Goal: Entertainment & Leisure: Consume media (video, audio)

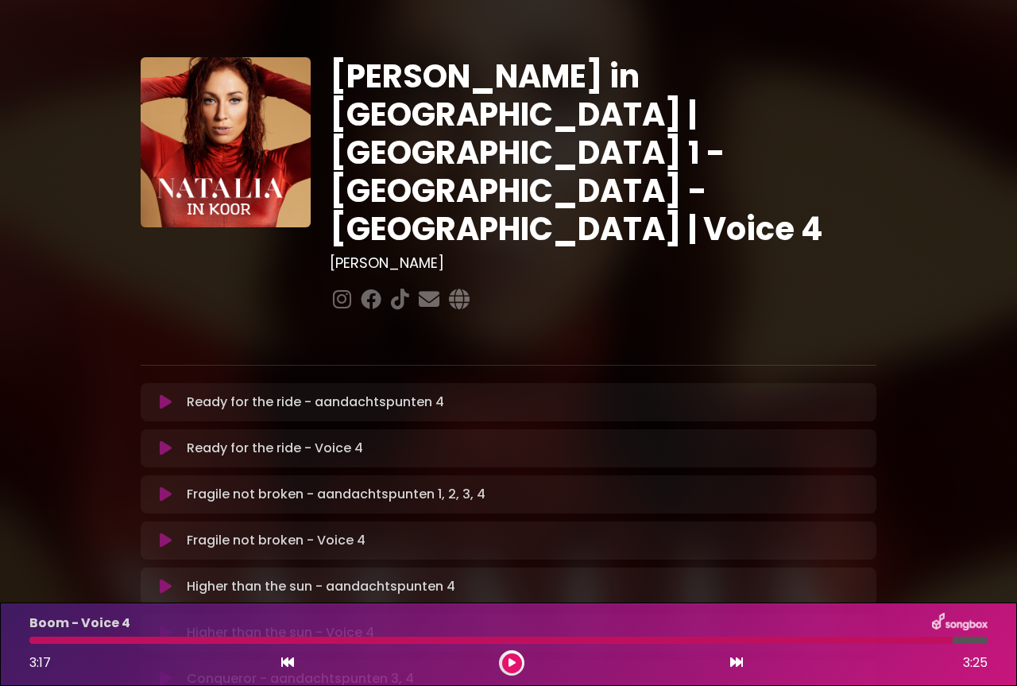
click at [746, 664] on div "3:17 3:25" at bounding box center [509, 662] width 978 height 25
click at [736, 668] on icon at bounding box center [736, 662] width 13 height 13
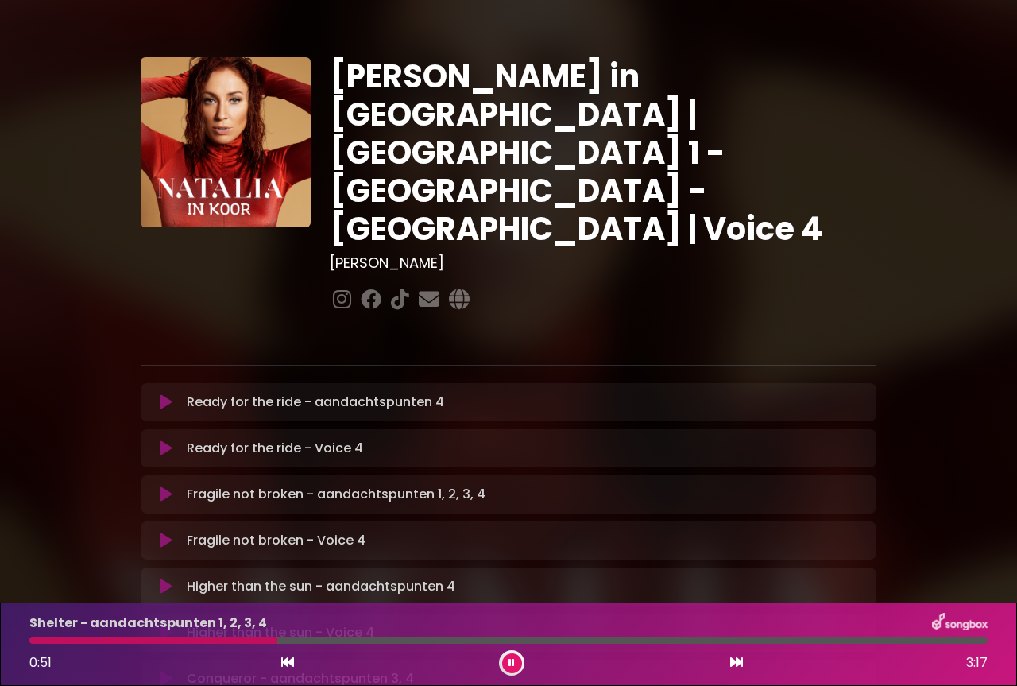
click at [518, 666] on button at bounding box center [512, 663] width 20 height 20
click at [519, 665] on button at bounding box center [512, 663] width 20 height 20
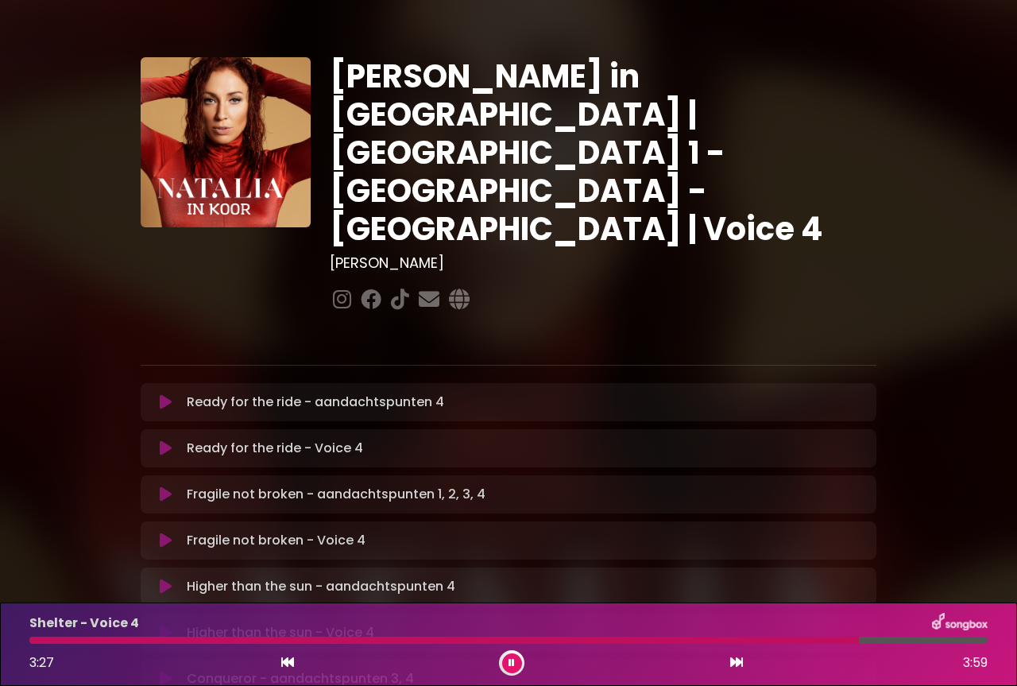
drag, startPoint x: 911, startPoint y: 643, endPoint x: 859, endPoint y: 642, distance: 51.7
click at [859, 642] on div at bounding box center [444, 640] width 830 height 7
drag, startPoint x: 859, startPoint y: 642, endPoint x: 838, endPoint y: 635, distance: 22.6
click at [838, 635] on div "Shelter - Voice 4 3:21 3:59" at bounding box center [509, 644] width 978 height 63
click at [288, 662] on icon at bounding box center [287, 662] width 13 height 13
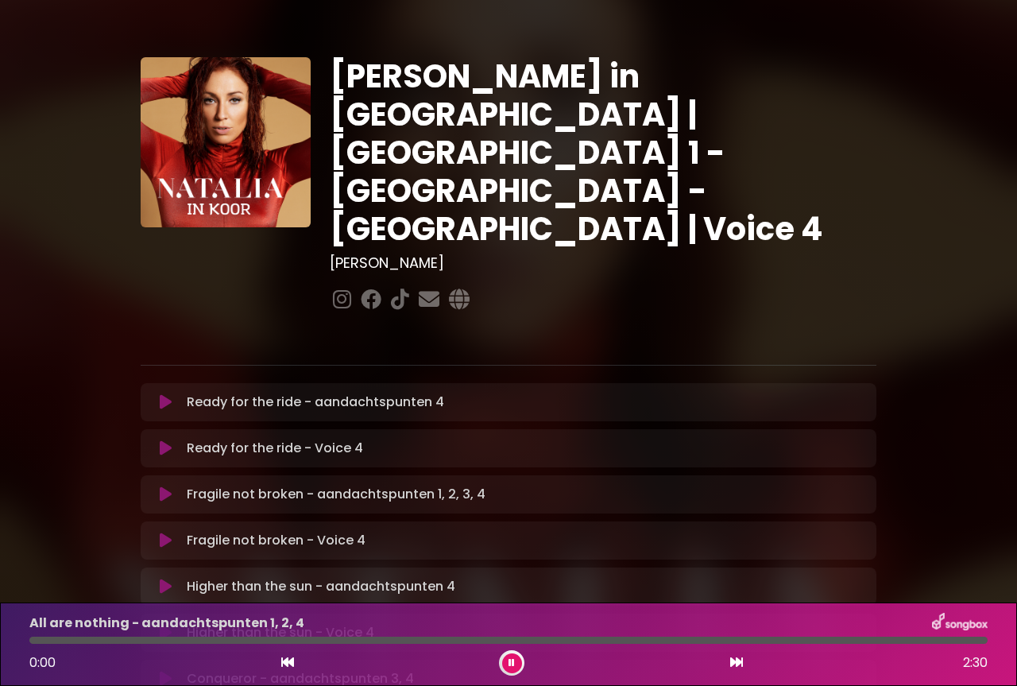
click at [286, 666] on icon at bounding box center [287, 662] width 13 height 13
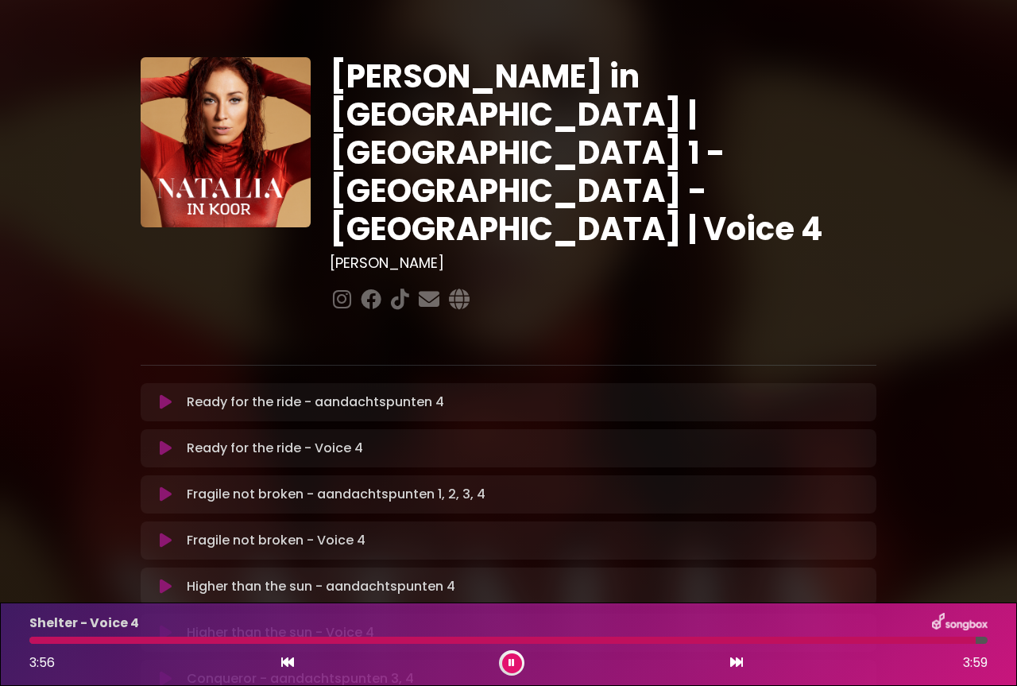
click at [511, 667] on icon at bounding box center [511, 662] width 11 height 11
click at [733, 661] on icon at bounding box center [736, 662] width 13 height 13
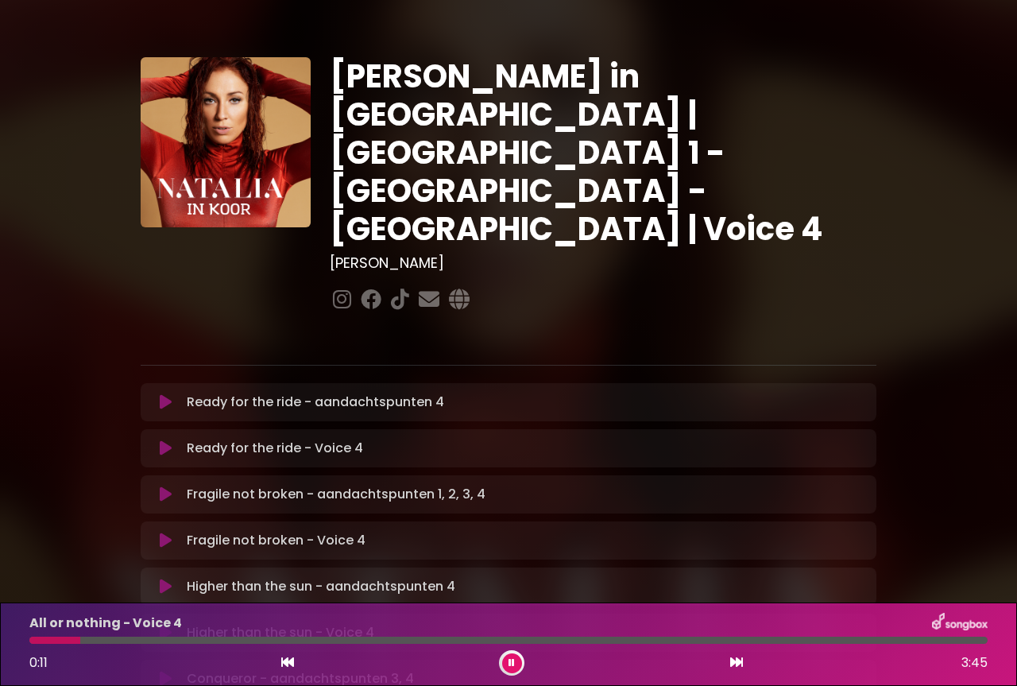
click at [289, 660] on icon at bounding box center [287, 662] width 13 height 13
click at [741, 660] on icon at bounding box center [736, 662] width 13 height 13
click at [739, 659] on icon at bounding box center [736, 662] width 13 height 13
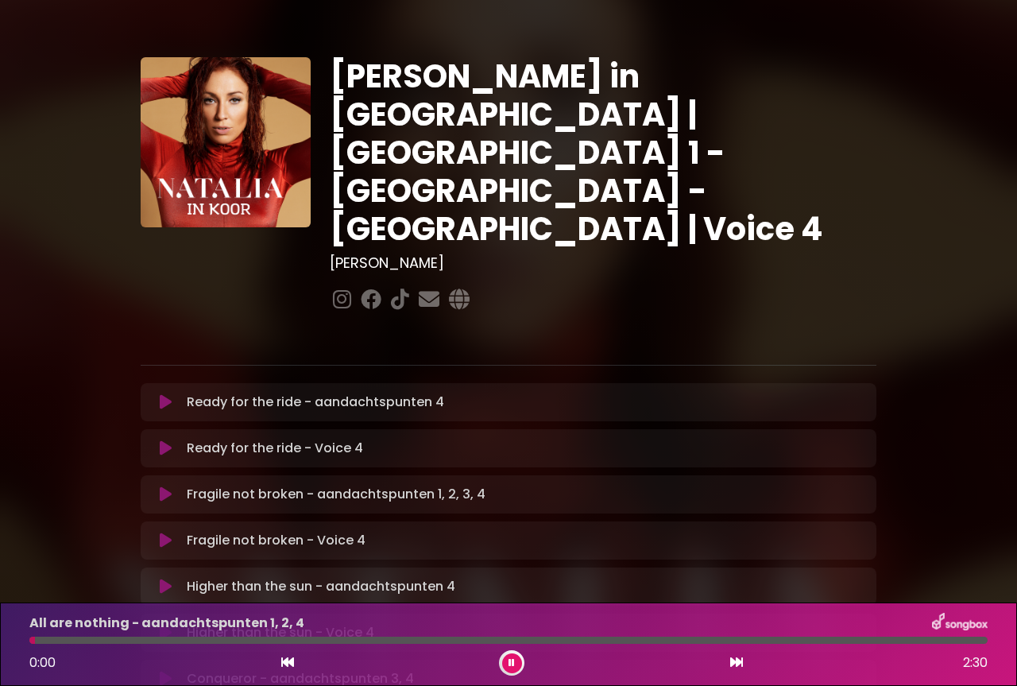
click at [739, 659] on icon at bounding box center [736, 662] width 13 height 13
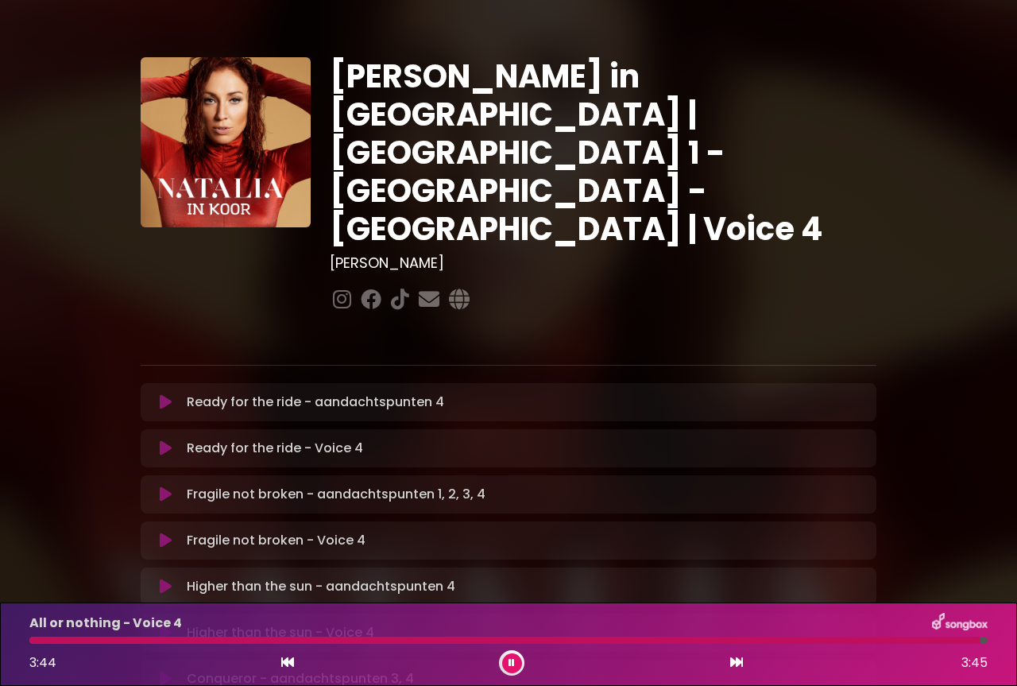
click at [286, 665] on icon at bounding box center [287, 662] width 13 height 13
click at [740, 664] on icon at bounding box center [736, 662] width 13 height 13
click at [506, 666] on button at bounding box center [512, 663] width 20 height 20
click at [736, 661] on icon at bounding box center [736, 662] width 13 height 13
click at [287, 664] on icon at bounding box center [287, 662] width 13 height 13
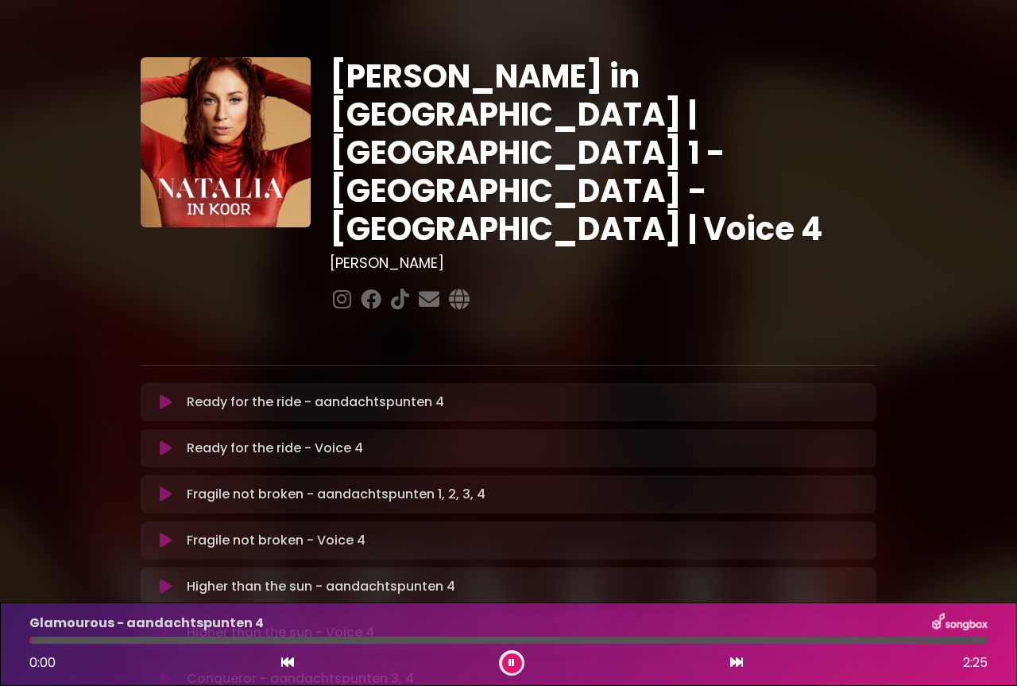
click at [734, 658] on icon at bounding box center [736, 662] width 13 height 13
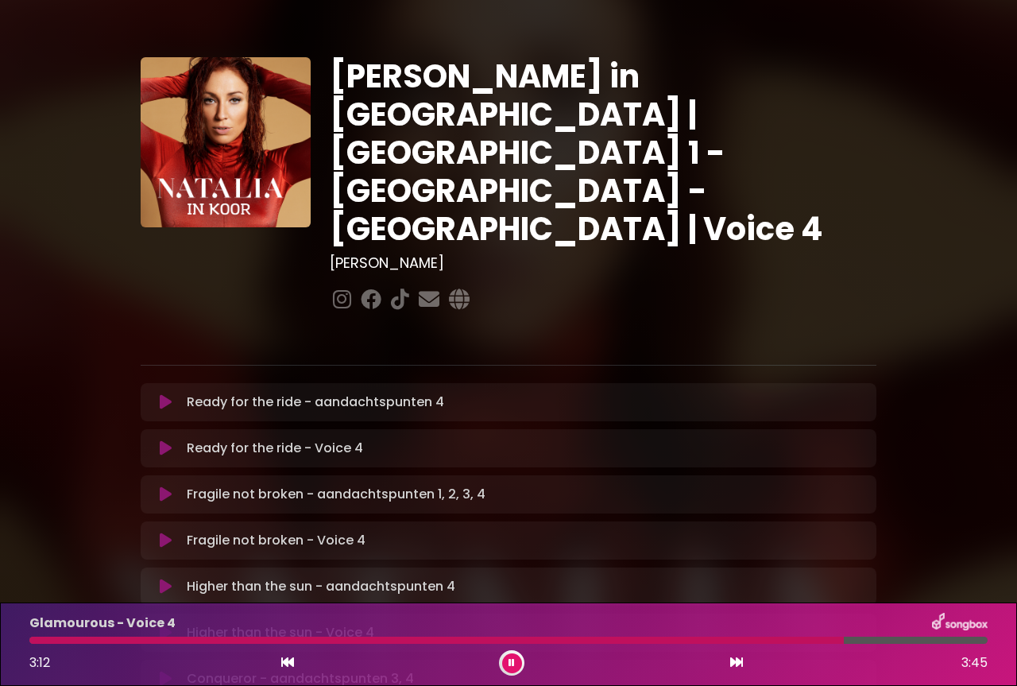
click at [513, 659] on icon at bounding box center [511, 662] width 11 height 10
click at [742, 667] on icon at bounding box center [736, 662] width 13 height 13
click at [286, 665] on icon at bounding box center [287, 662] width 13 height 13
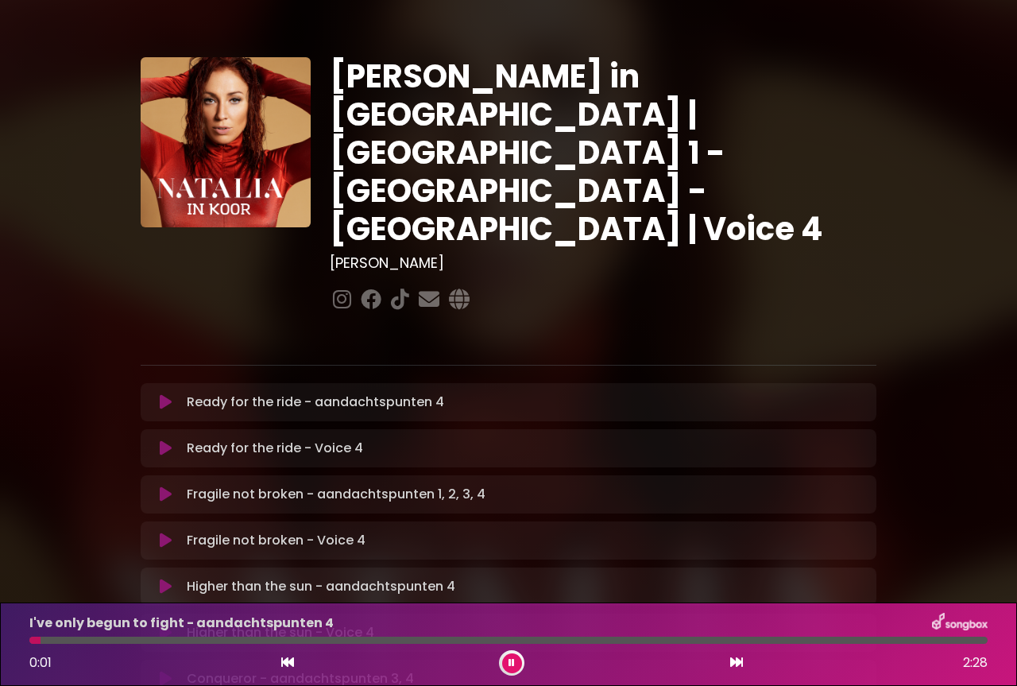
click at [286, 665] on icon at bounding box center [287, 662] width 13 height 13
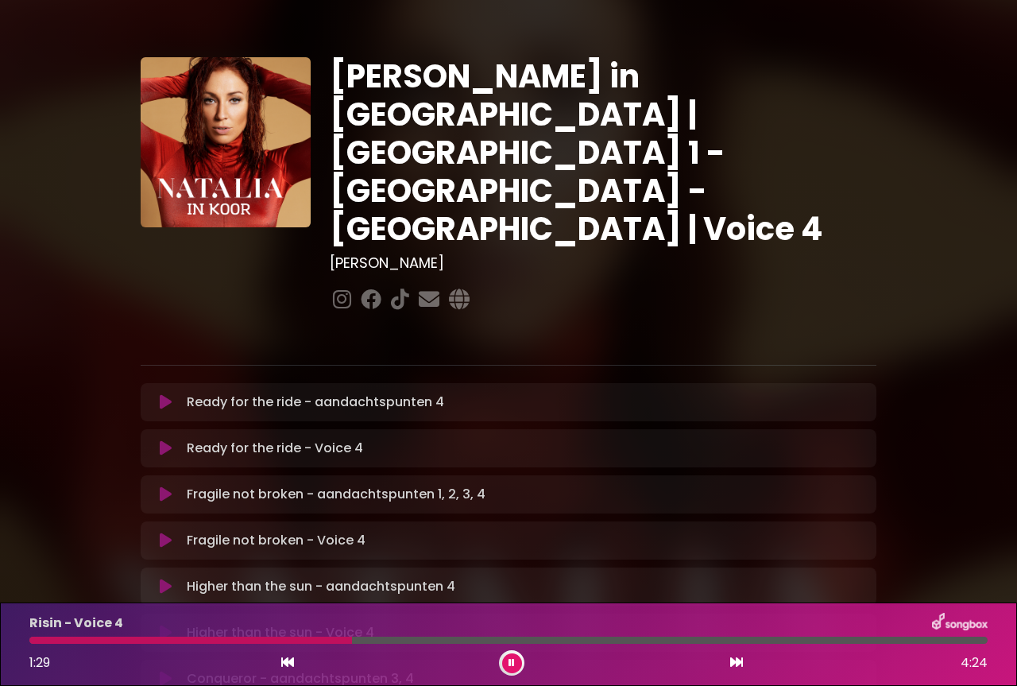
drag, startPoint x: 348, startPoint y: 637, endPoint x: 263, endPoint y: 643, distance: 85.2
click at [263, 643] on div at bounding box center [190, 640] width 323 height 7
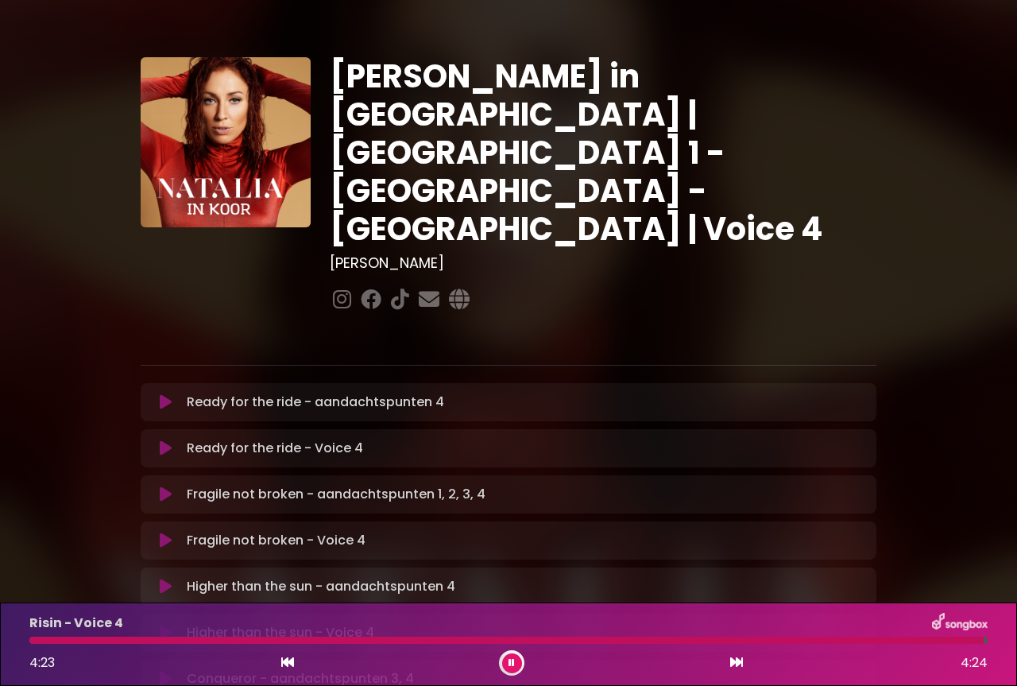
click at [505, 656] on button at bounding box center [512, 663] width 20 height 20
click at [736, 664] on icon at bounding box center [736, 662] width 13 height 13
click at [293, 661] on icon at bounding box center [287, 662] width 13 height 13
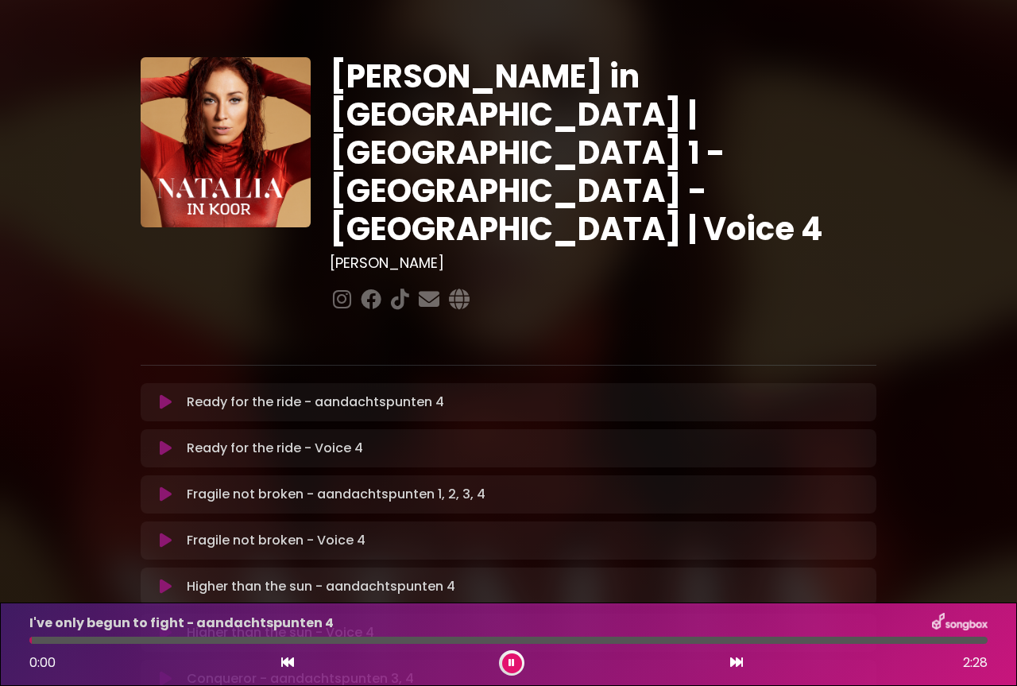
click at [734, 648] on div "I've only begun to fight - aandachtspunten 4 0:00 2:28" at bounding box center [509, 644] width 978 height 63
click at [743, 661] on button at bounding box center [737, 662] width 14 height 21
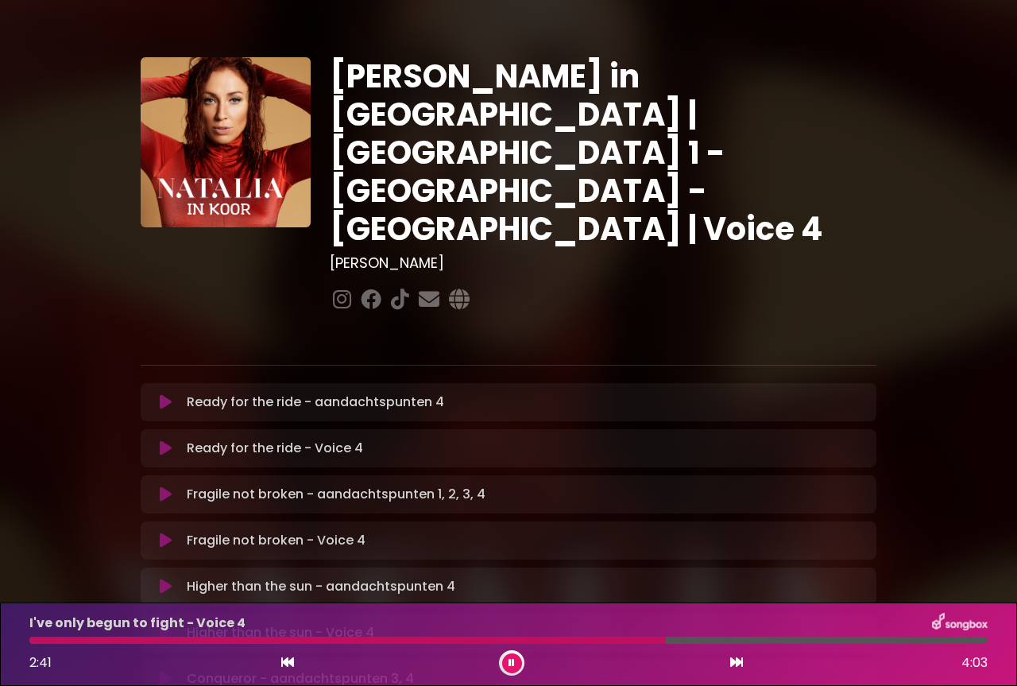
drag, startPoint x: 667, startPoint y: 639, endPoint x: 602, endPoint y: 640, distance: 64.4
click at [602, 640] on div at bounding box center [508, 640] width 958 height 7
drag, startPoint x: 625, startPoint y: 637, endPoint x: 591, endPoint y: 646, distance: 35.3
click at [591, 646] on div "I've only begun to fight - Voice 4 2:31 4:03" at bounding box center [509, 644] width 978 height 63
